Goal: Task Accomplishment & Management: Use online tool/utility

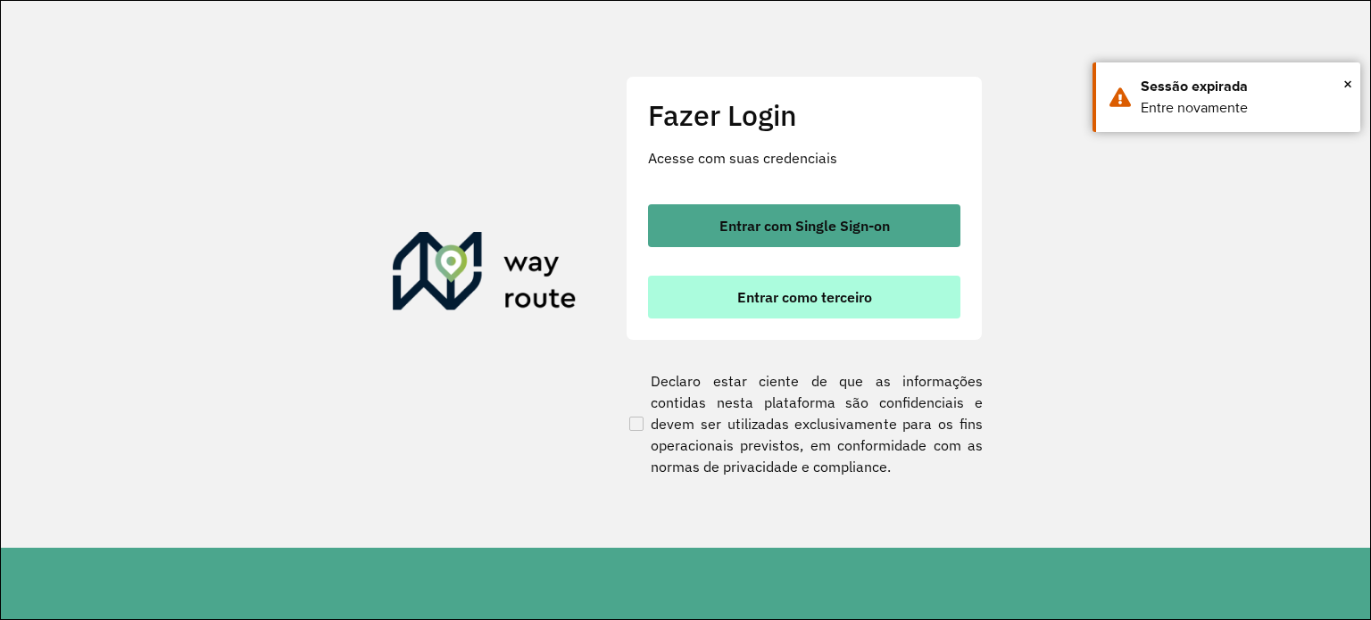
click at [786, 303] on span "Entrar como terceiro" at bounding box center [804, 297] width 135 height 14
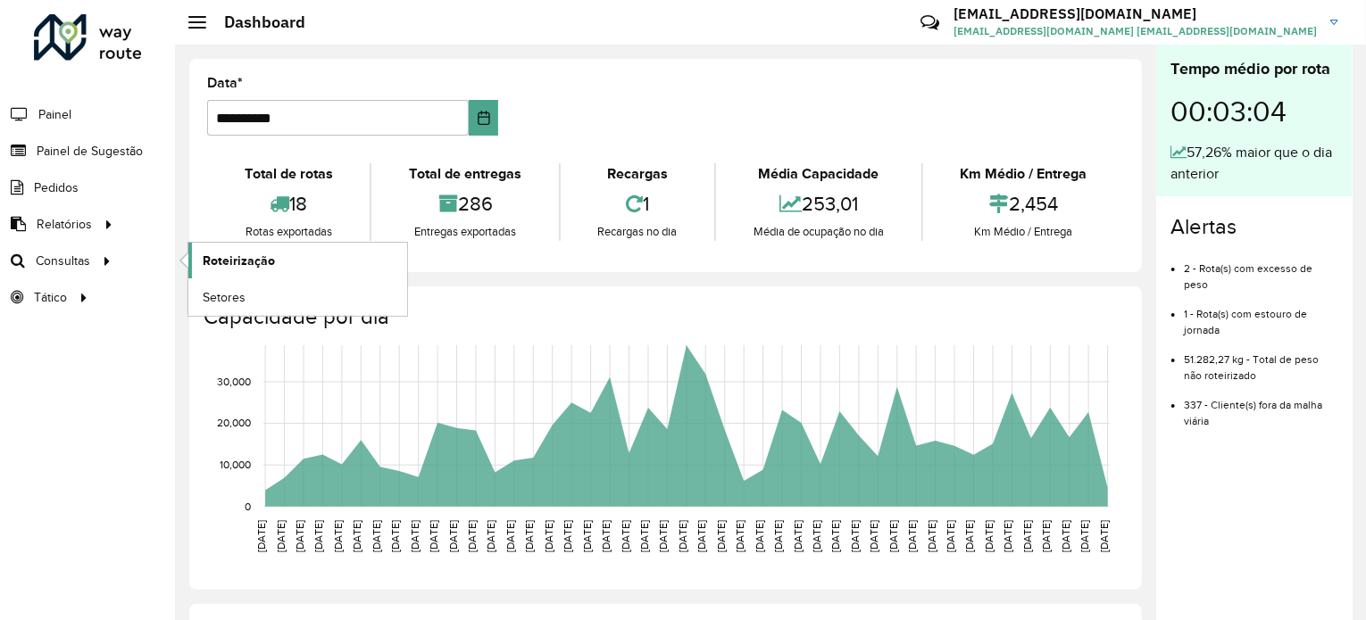
click at [301, 245] on link "Roteirização" at bounding box center [297, 261] width 219 height 36
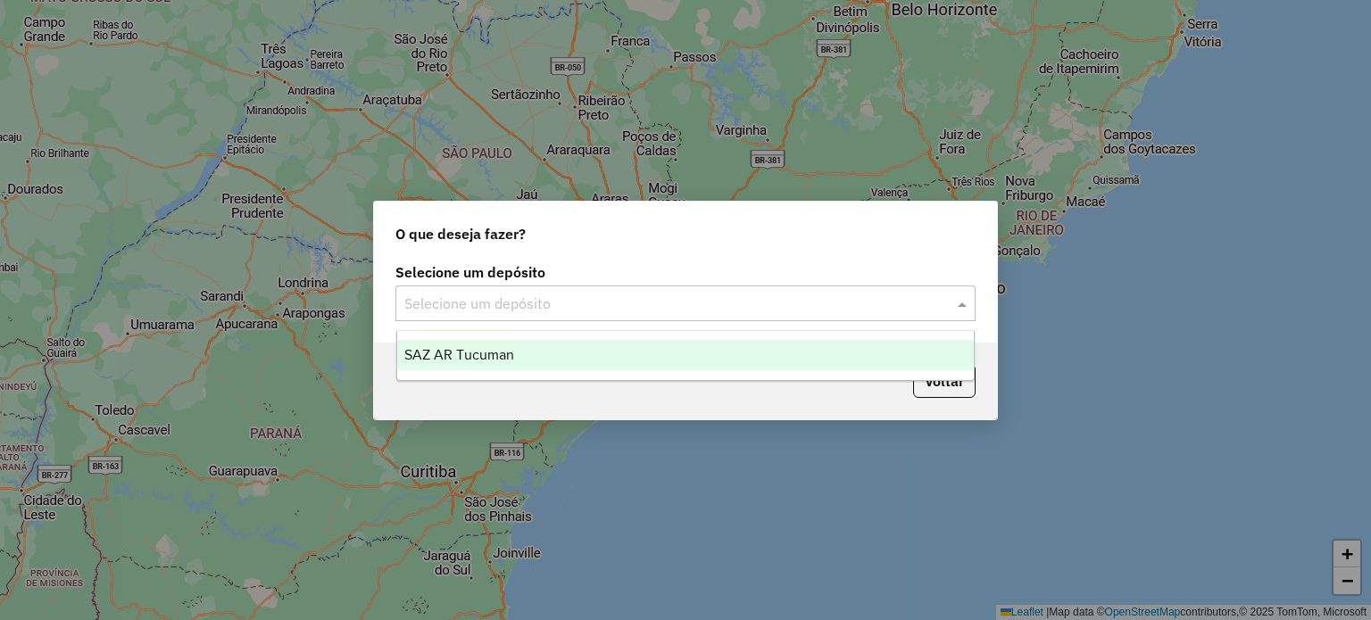
click at [646, 291] on div "Selecione um depósito" at bounding box center [685, 304] width 580 height 36
click at [609, 353] on div "SAZ AR Tucuman" at bounding box center [686, 355] width 578 height 30
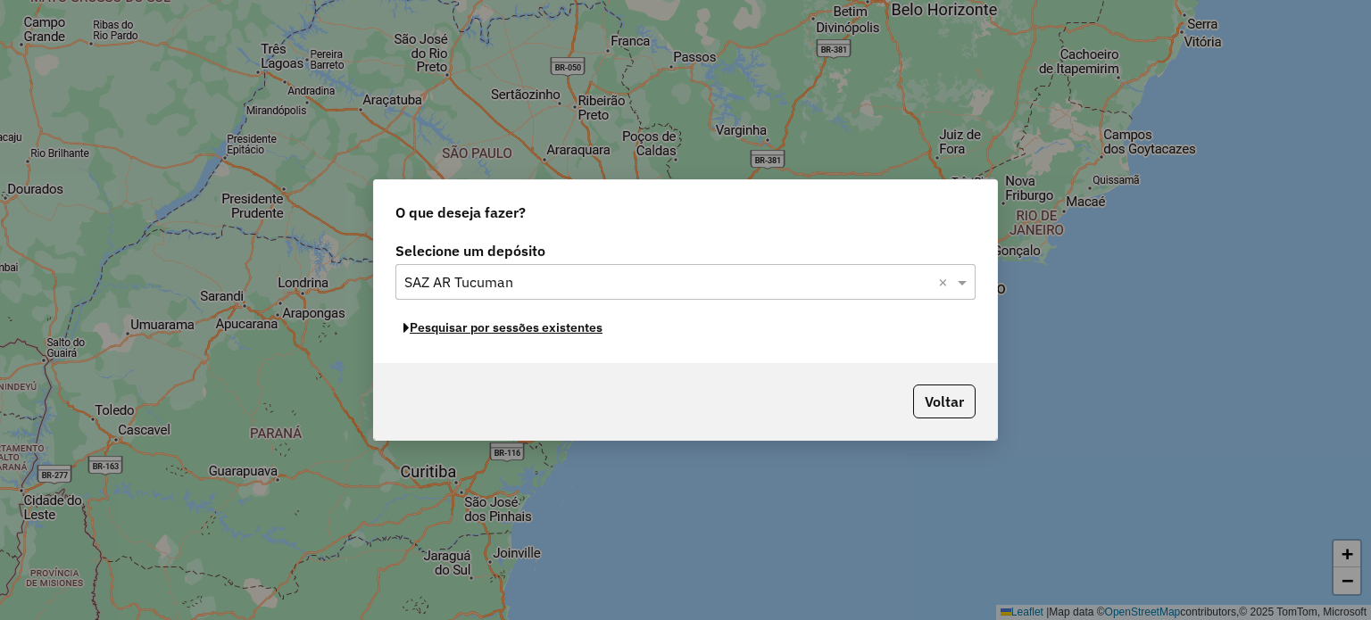
click at [561, 325] on button "Pesquisar por sessões existentes" at bounding box center [502, 328] width 215 height 28
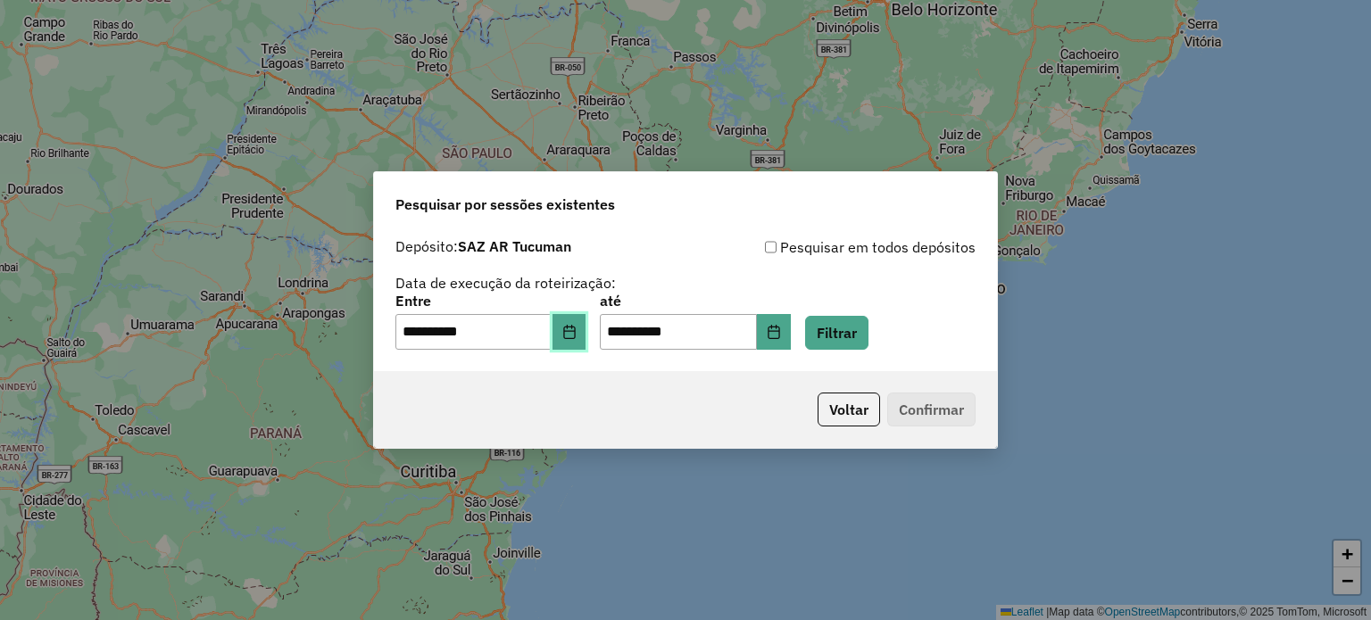
click at [575, 342] on button "Choose Date" at bounding box center [570, 332] width 34 height 36
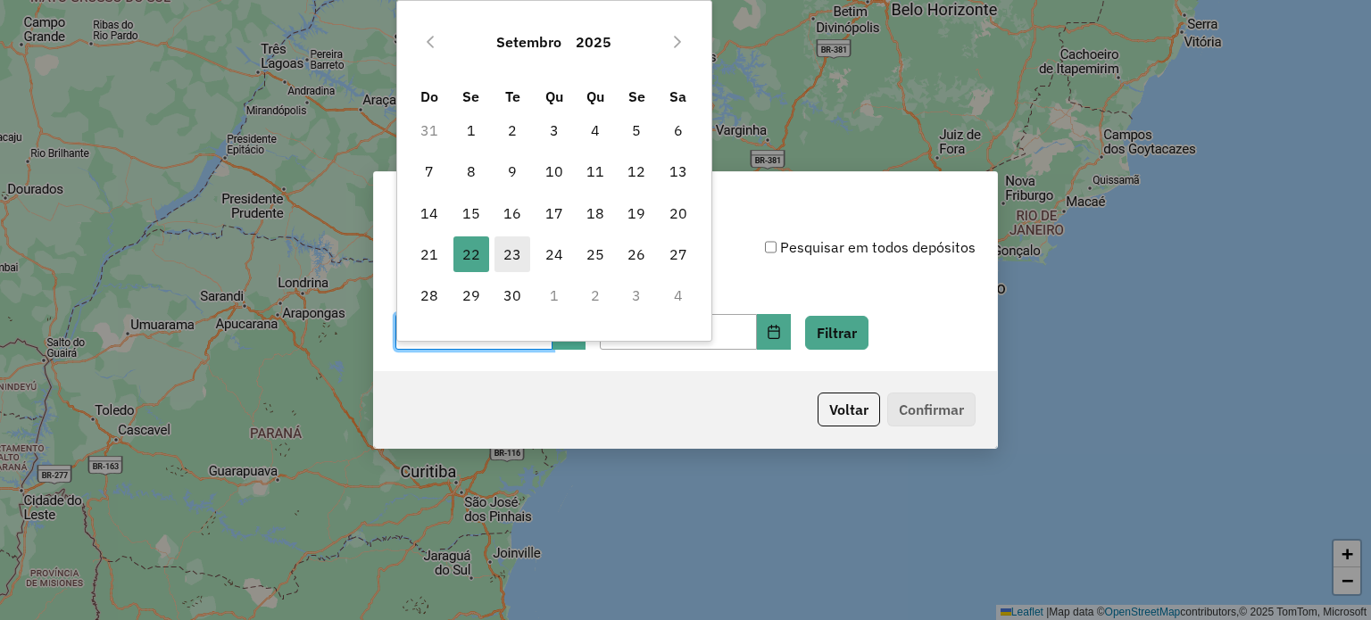
click at [509, 253] on span "23" at bounding box center [513, 255] width 36 height 36
type input "**********"
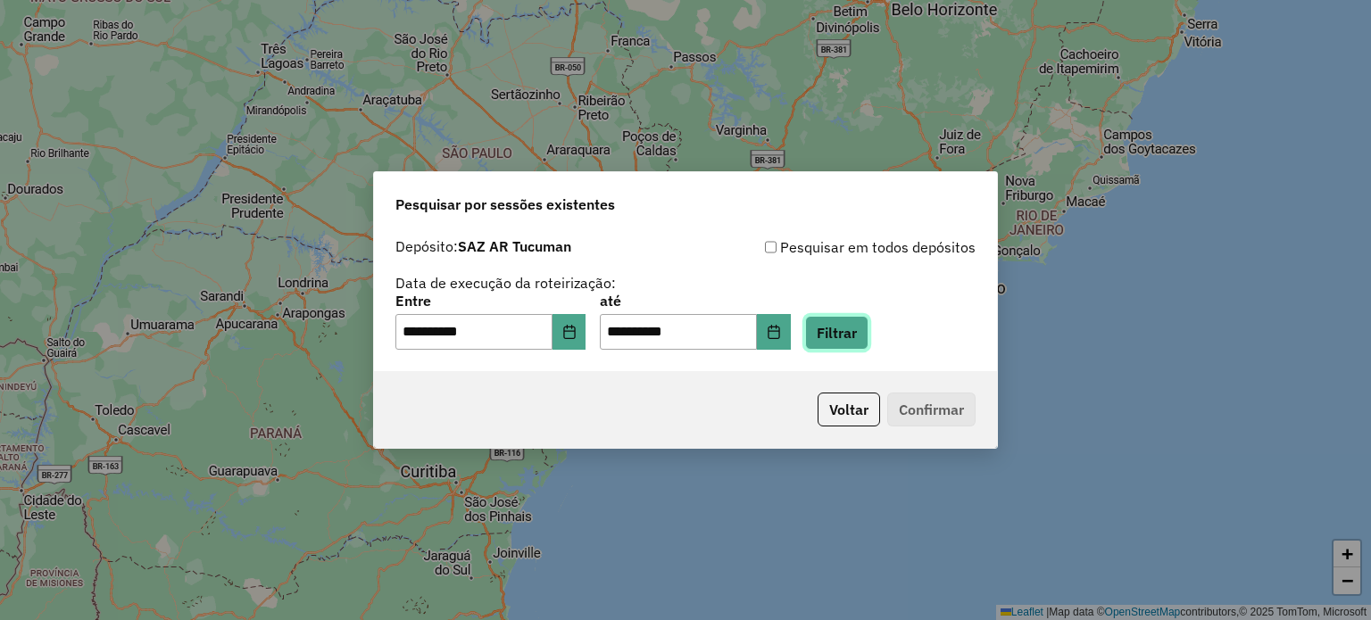
click at [869, 326] on button "Filtrar" at bounding box center [836, 333] width 63 height 34
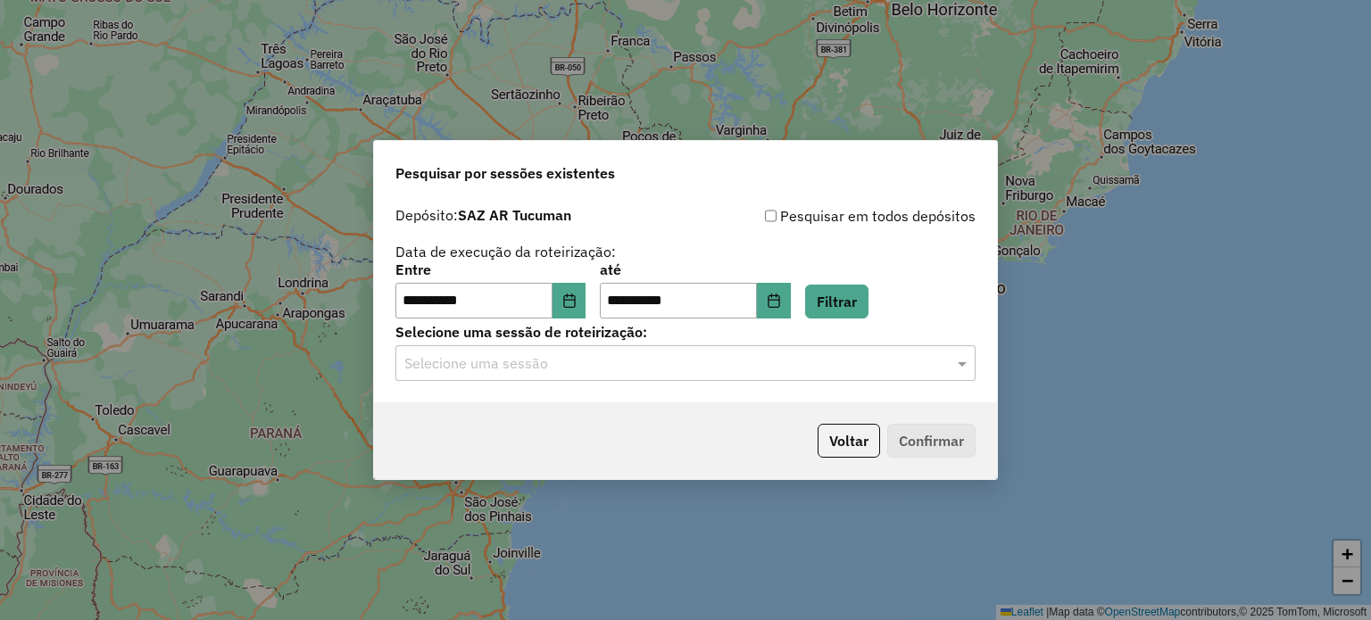
click at [746, 369] on input "text" at bounding box center [667, 363] width 527 height 21
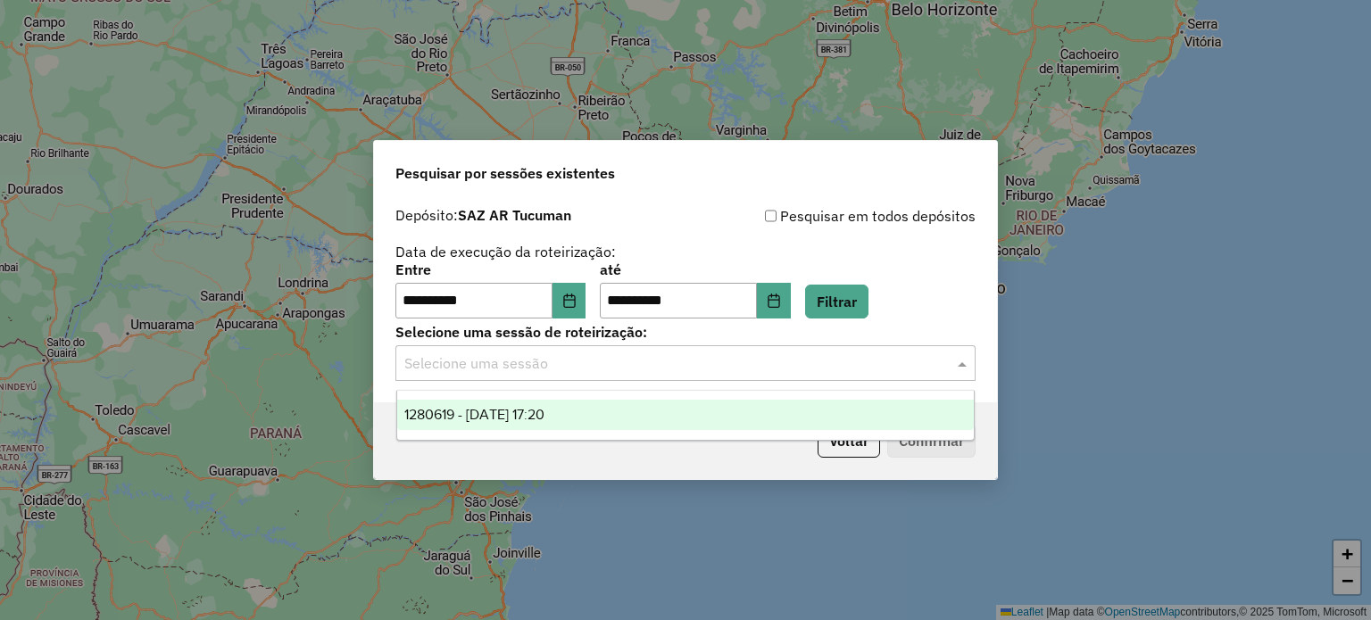
click at [636, 408] on div "1280619 - 23/09/2025 17:20" at bounding box center [686, 415] width 578 height 30
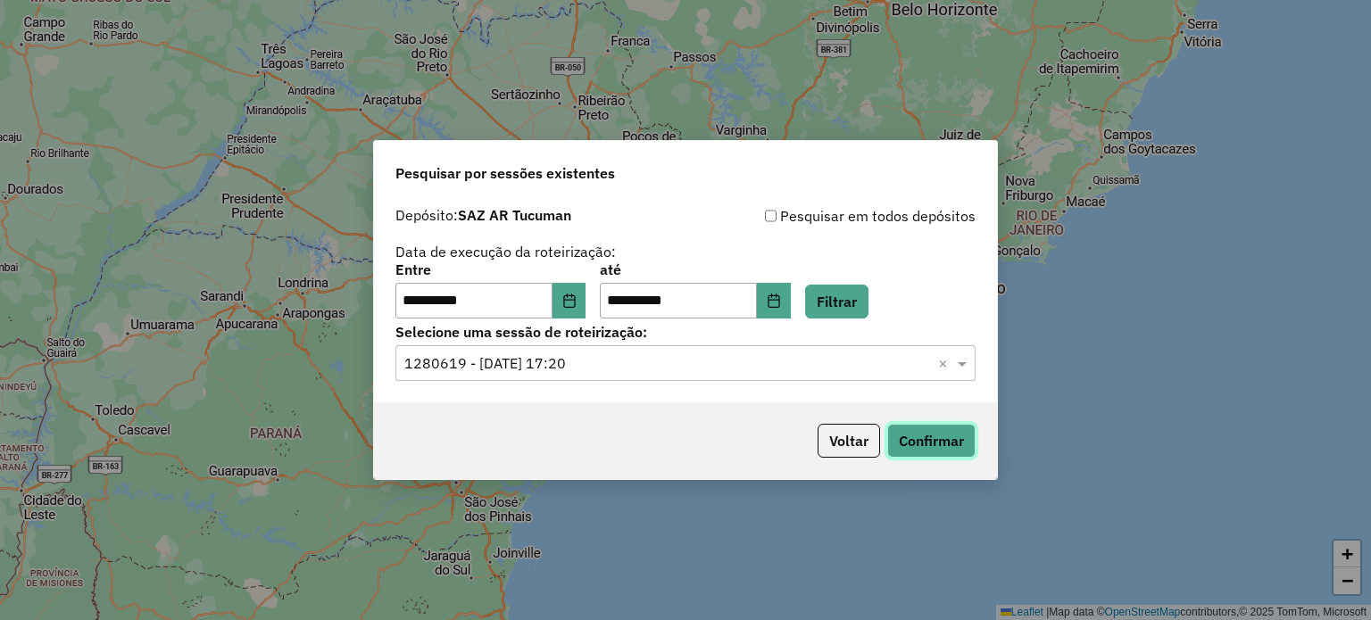
click at [915, 439] on button "Confirmar" at bounding box center [931, 441] width 88 height 34
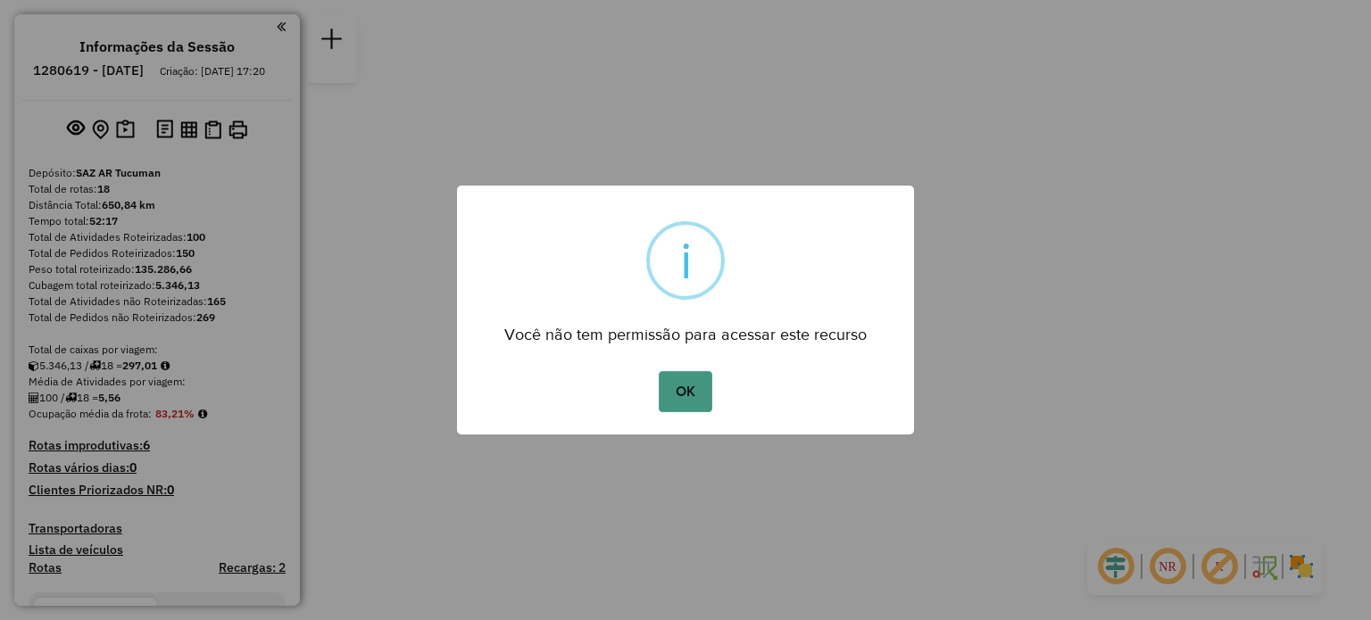
click at [711, 395] on button "OK" at bounding box center [685, 391] width 53 height 41
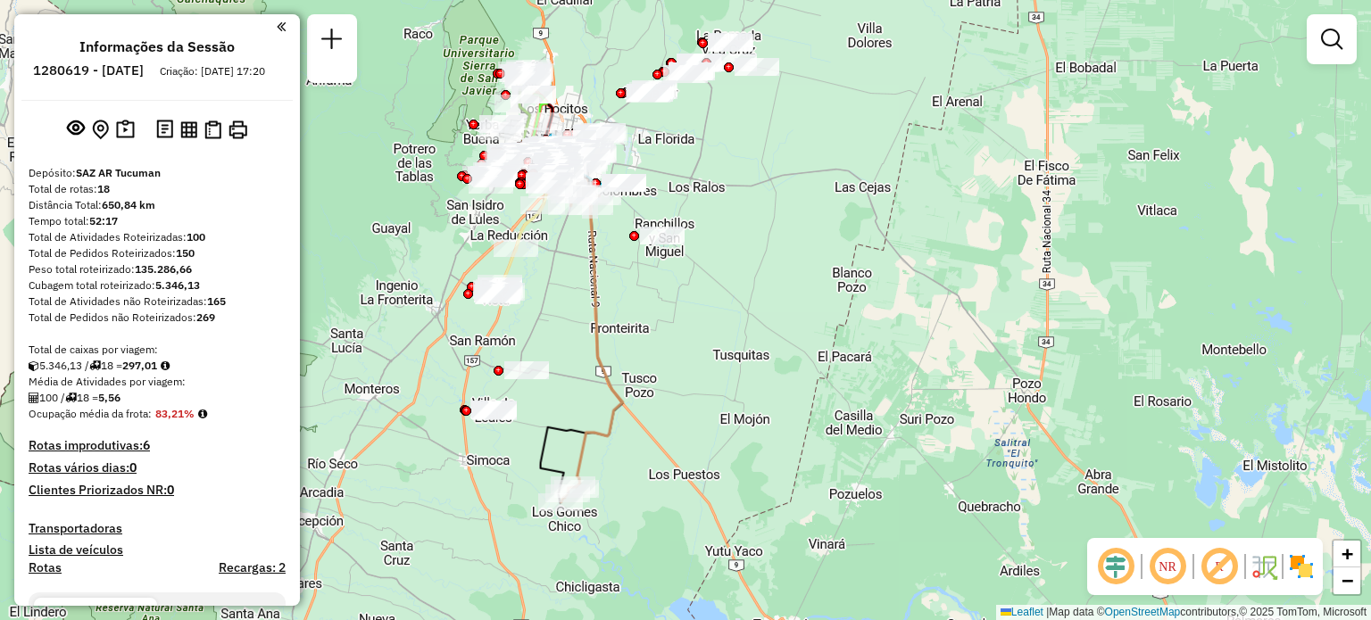
drag, startPoint x: 631, startPoint y: 370, endPoint x: 476, endPoint y: 210, distance: 223.5
click at [476, 210] on div "Janela de atendimento Grade de atendimento Capacidade Transportadoras Veículos …" at bounding box center [685, 310] width 1371 height 620
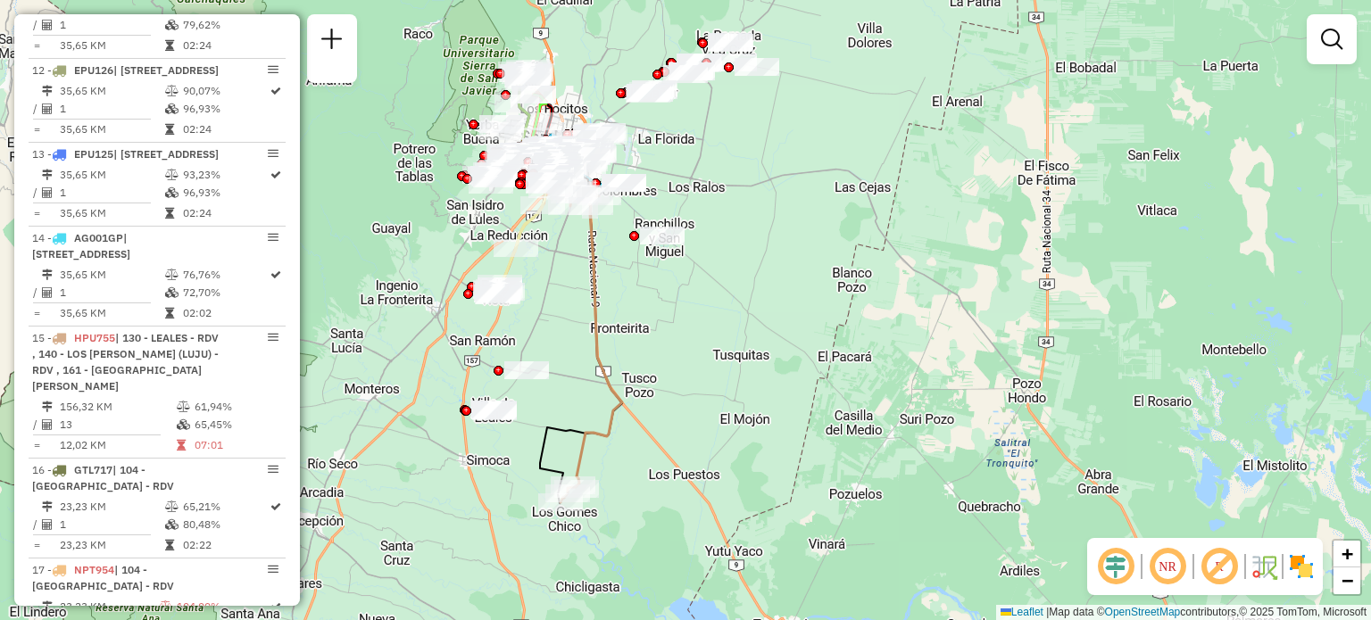
scroll to position [1761, 0]
